Goal: Transaction & Acquisition: Purchase product/service

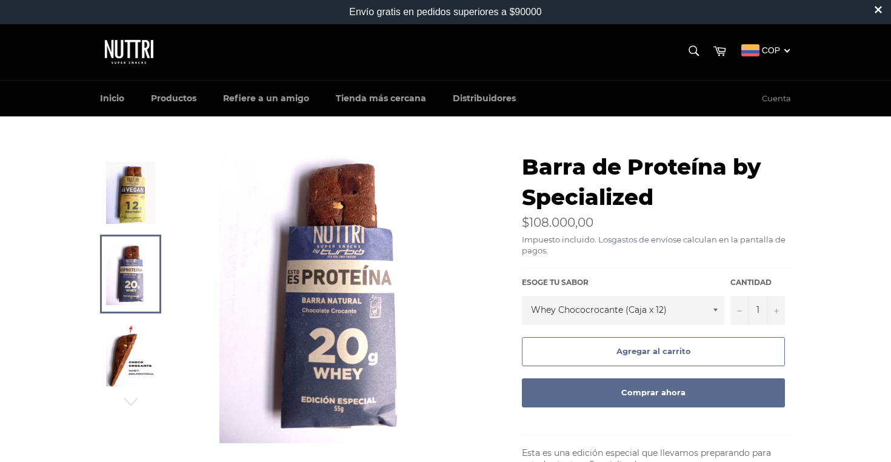
click at [130, 215] on img at bounding box center [130, 192] width 49 height 61
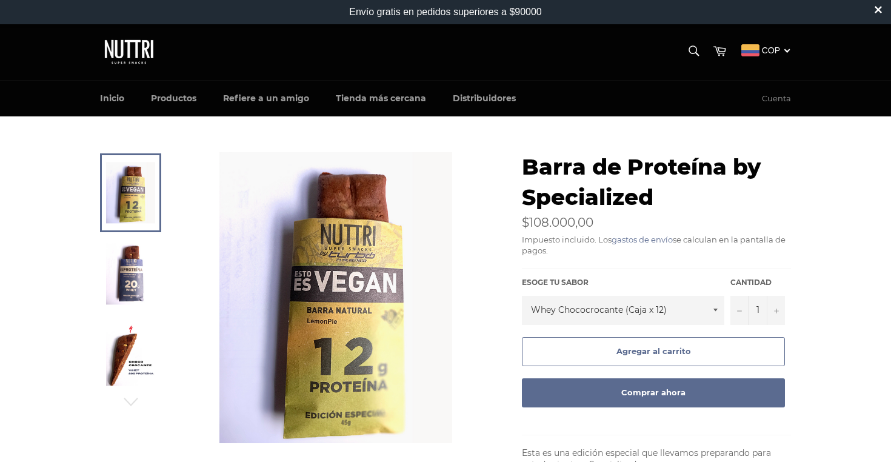
click at [130, 251] on img at bounding box center [130, 273] width 49 height 61
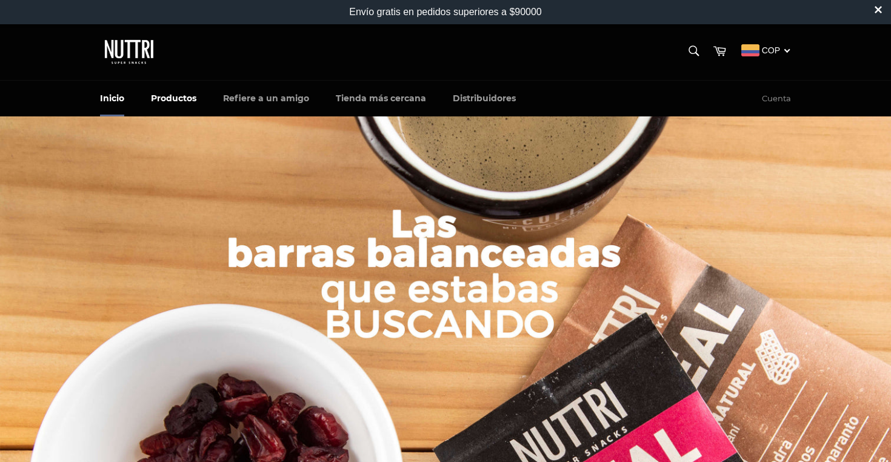
click at [189, 93] on link "Productos" at bounding box center [174, 99] width 70 height 36
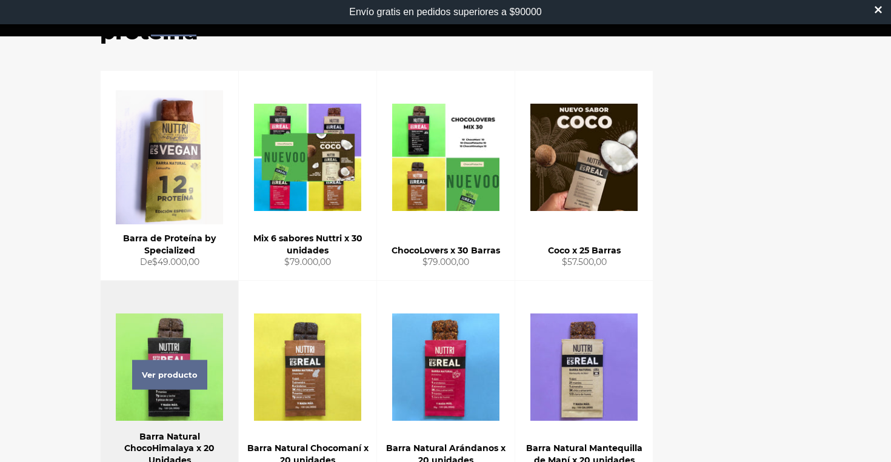
scroll to position [158, 0]
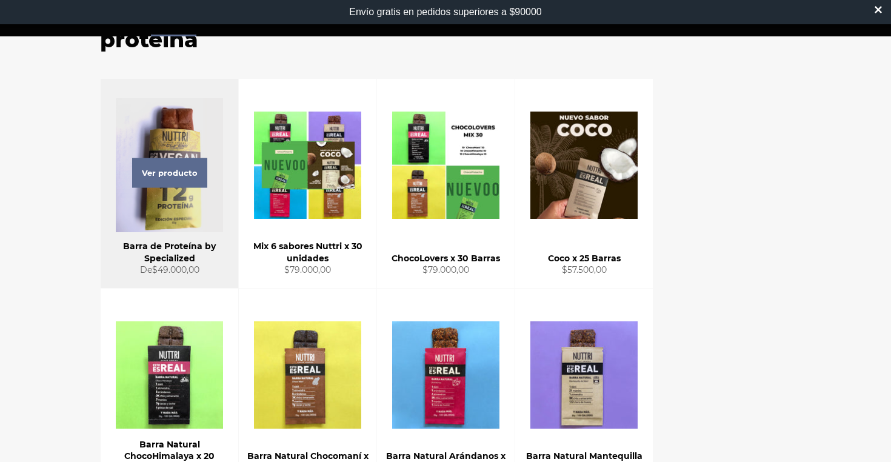
click at [205, 209] on div "Ver producto" at bounding box center [170, 183] width 138 height 209
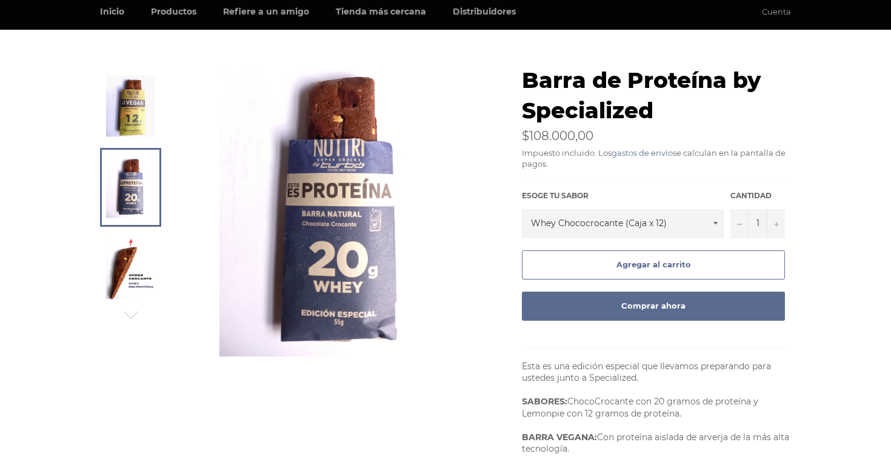
scroll to position [63, 0]
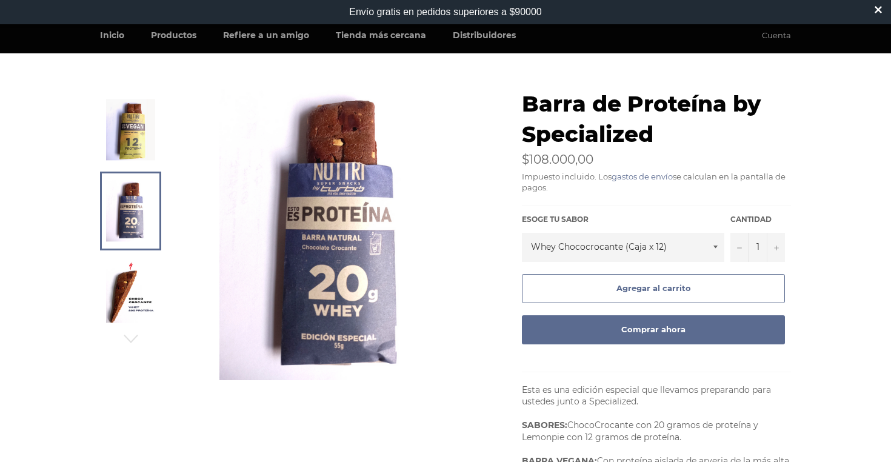
click at [133, 292] on img at bounding box center [130, 291] width 49 height 61
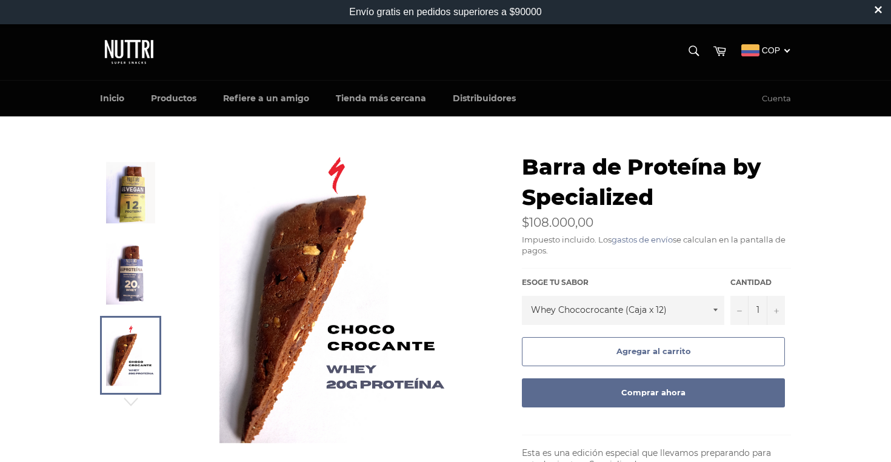
scroll to position [0, 0]
click at [134, 204] on img at bounding box center [130, 192] width 49 height 61
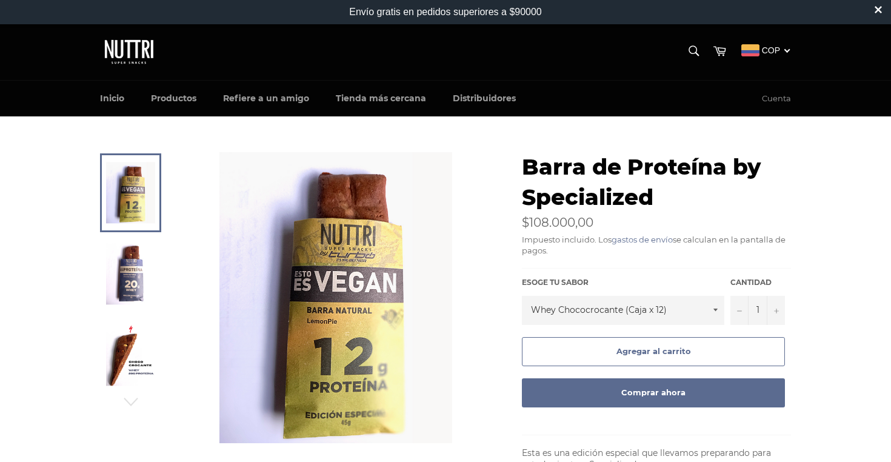
click at [143, 252] on img at bounding box center [130, 273] width 49 height 61
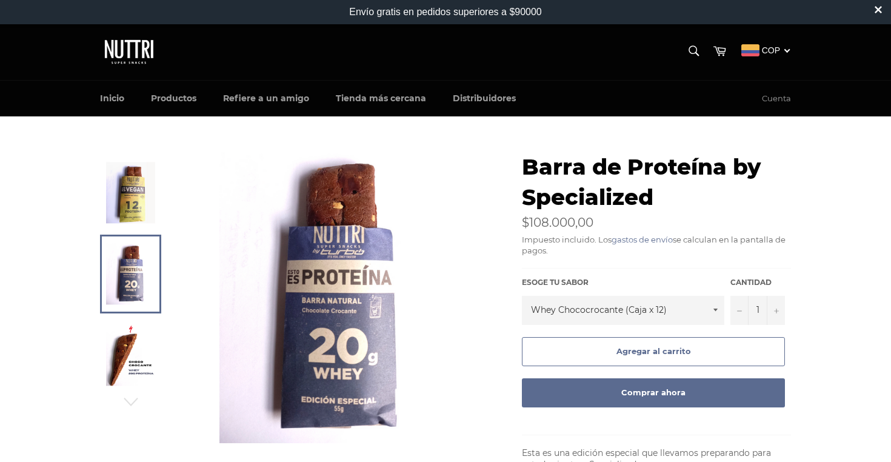
click at [141, 226] on link at bounding box center [130, 192] width 61 height 79
